Goal: Find specific page/section: Find specific page/section

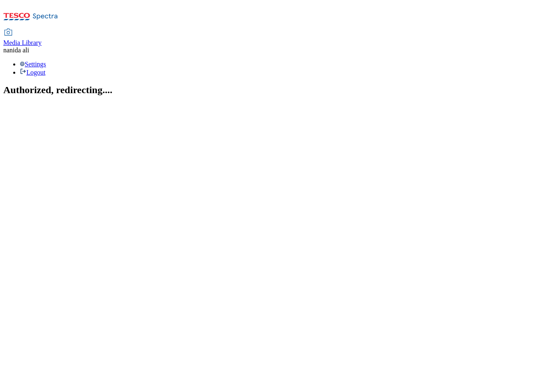
click at [42, 39] on span "Media Library" at bounding box center [22, 42] width 38 height 7
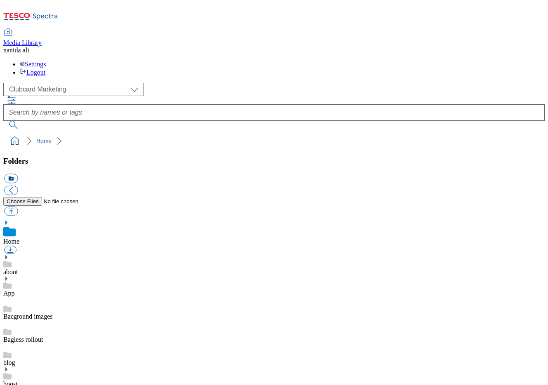
scroll to position [1, 0]
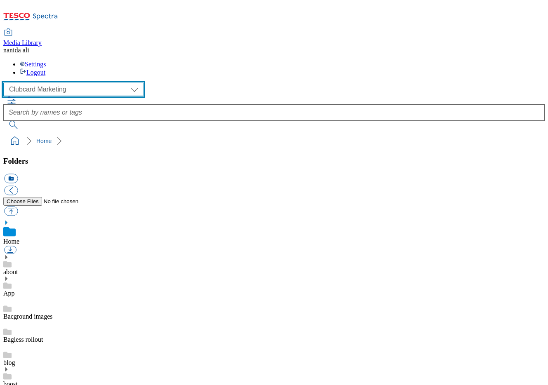
select select "flare-ghs-mktg"
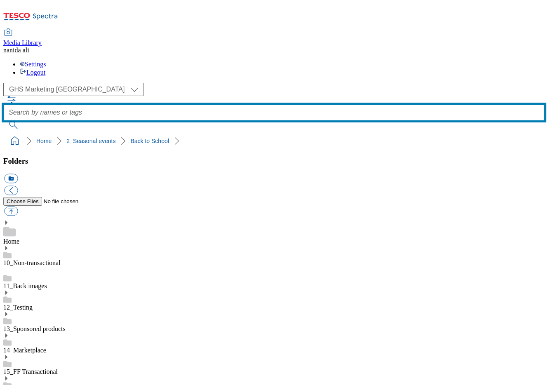
click at [264, 104] on input "text" at bounding box center [273, 112] width 541 height 16
type input "tradestamp small"
click at [25, 121] on button "submit" at bounding box center [13, 125] width 21 height 8
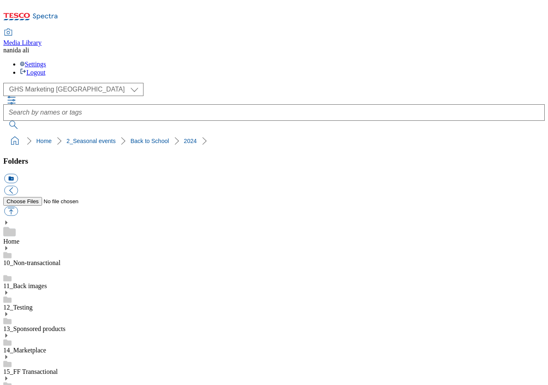
scroll to position [620, 0]
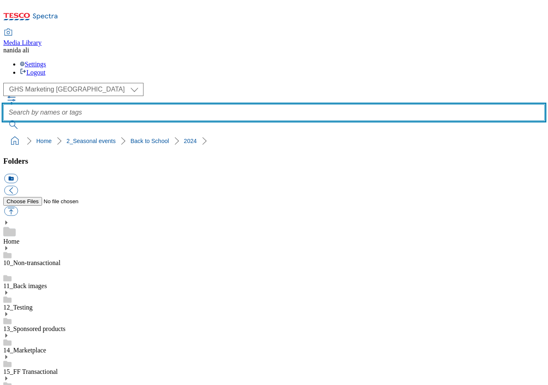
click at [260, 104] on input "text" at bounding box center [273, 112] width 541 height 16
type input "vertical trade tile"
click at [25, 121] on button "submit" at bounding box center [13, 125] width 21 height 8
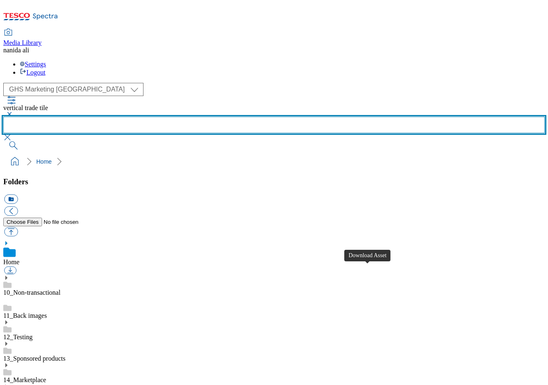
scroll to position [714, 0]
